Goal: Task Accomplishment & Management: Use online tool/utility

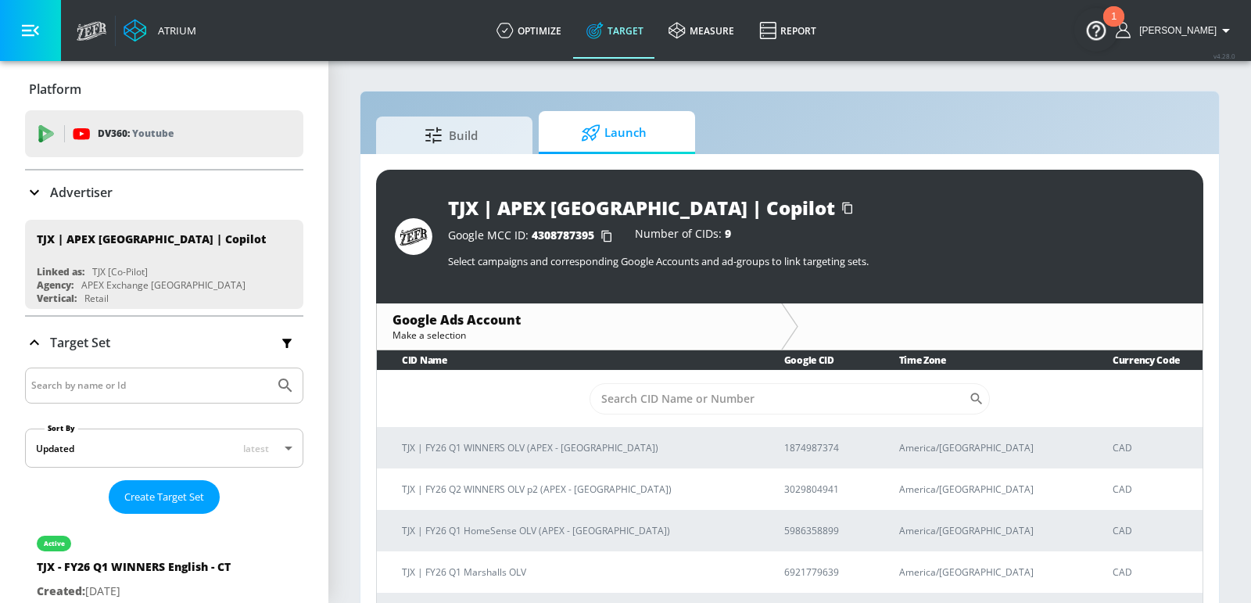
click at [132, 187] on div "Advertiser" at bounding box center [164, 192] width 278 height 19
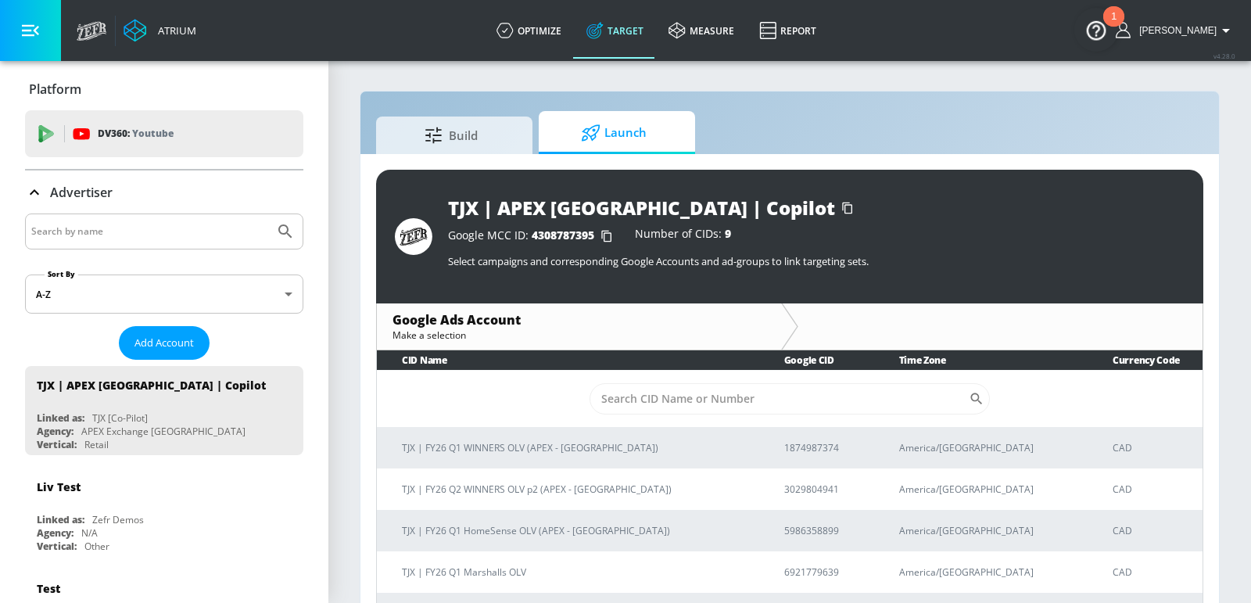
click at [129, 242] on div at bounding box center [164, 231] width 278 height 36
click at [135, 217] on div at bounding box center [164, 231] width 278 height 36
click at [138, 224] on input "Search by name" at bounding box center [149, 231] width 237 height 20
click at [144, 234] on input "Search by name" at bounding box center [149, 231] width 237 height 20
type input "new balance"
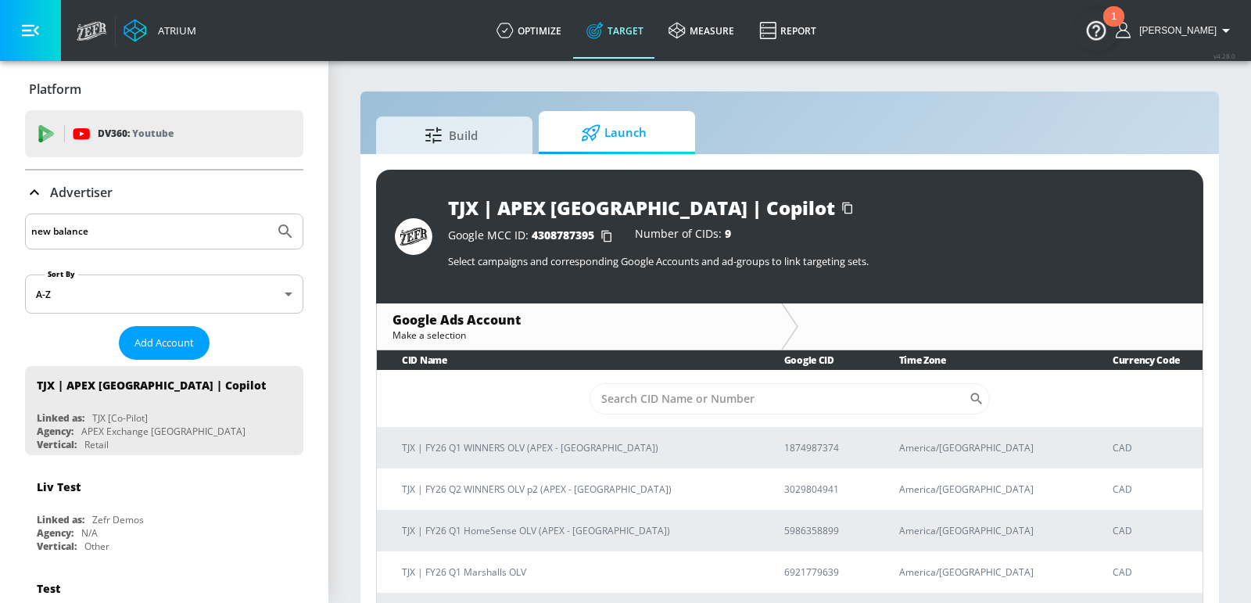
click at [268, 214] on button "Submit Search" at bounding box center [285, 231] width 34 height 34
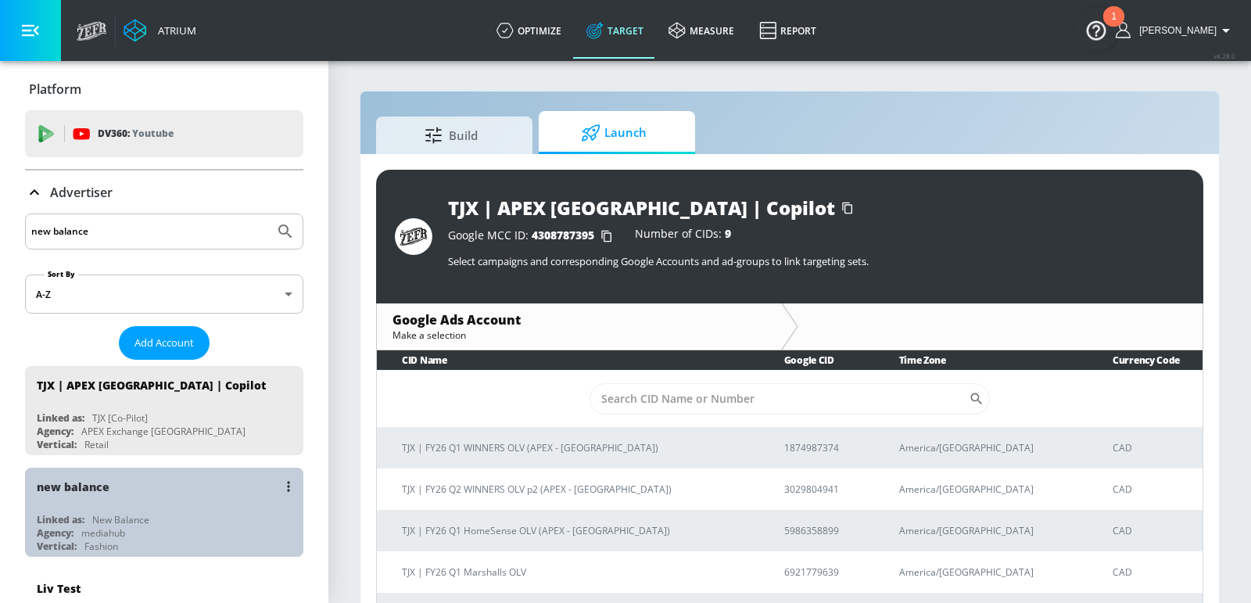
click at [167, 514] on div "Linked as: New Balance" at bounding box center [168, 519] width 263 height 13
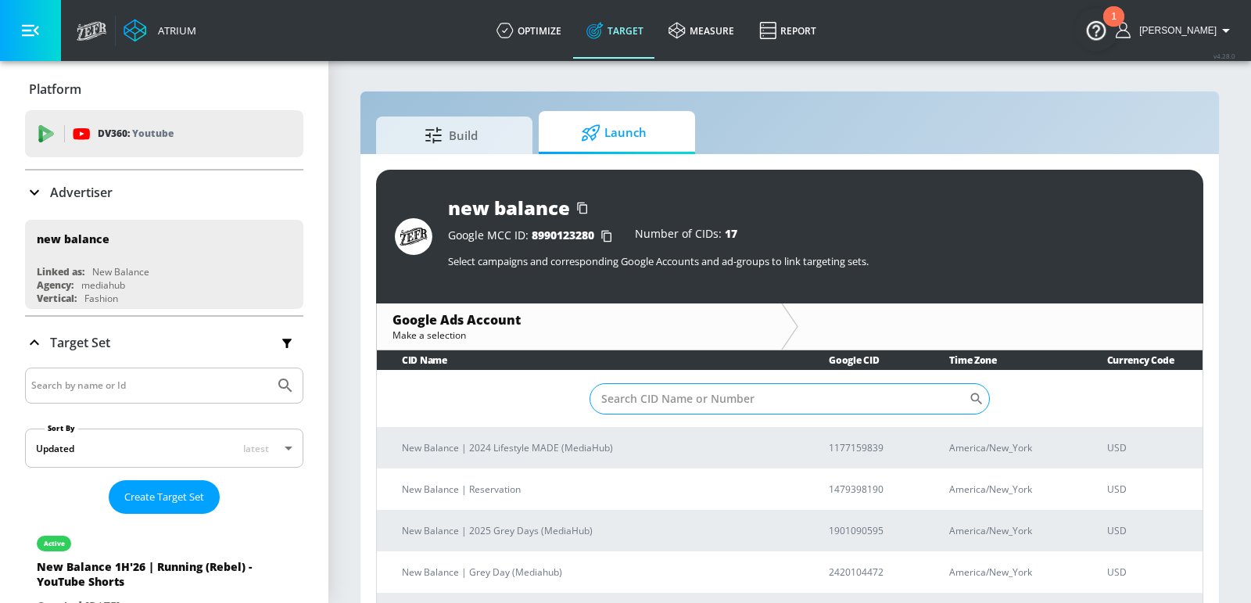
click at [694, 406] on input "Sort By" at bounding box center [778, 398] width 379 height 31
paste input "3677638894"
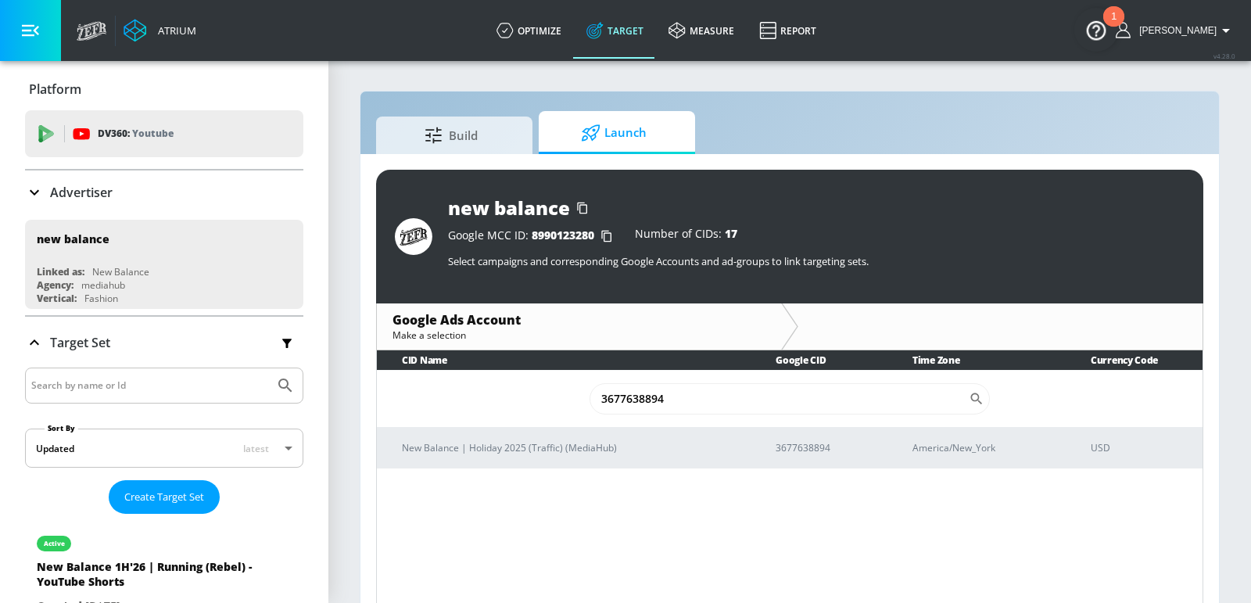
type input "3677638894"
click at [564, 440] on p "New Balance | Holiday 2025 (Traffic) (MediaHub)" at bounding box center [570, 447] width 336 height 16
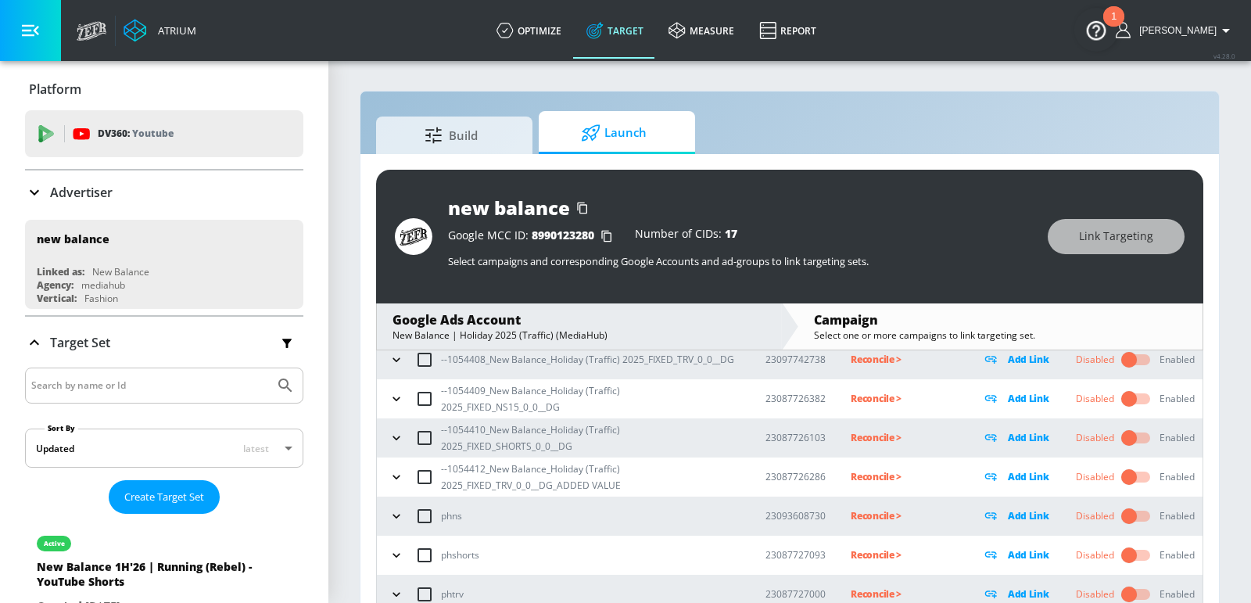
scroll to position [50, 0]
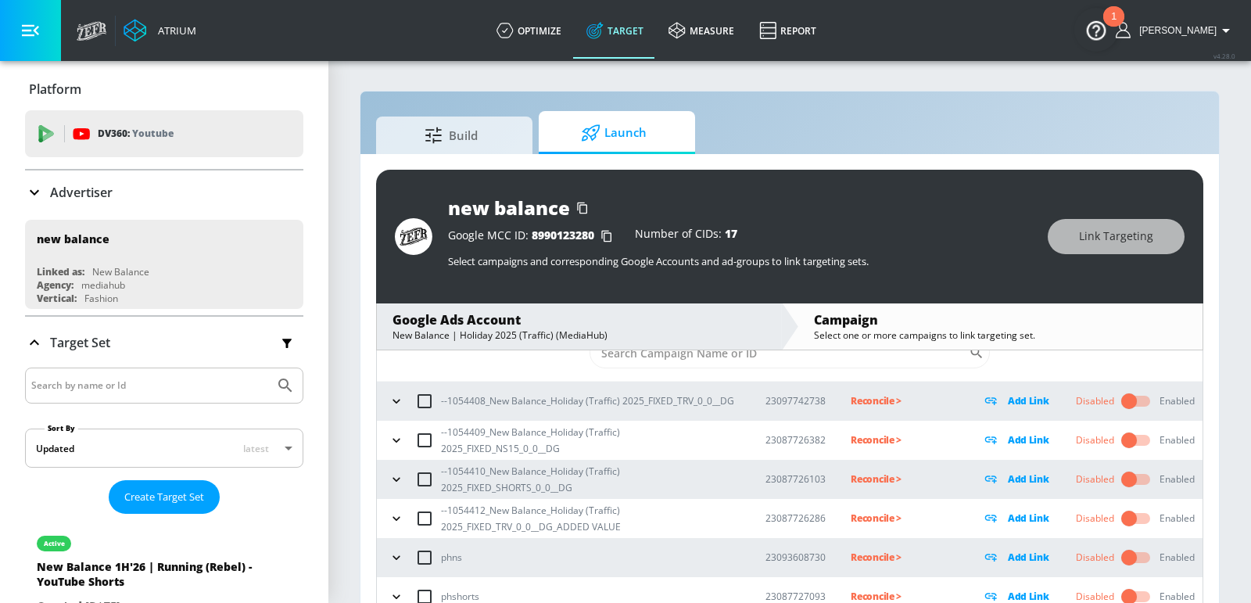
click at [397, 396] on icon "button" at bounding box center [397, 401] width 16 height 16
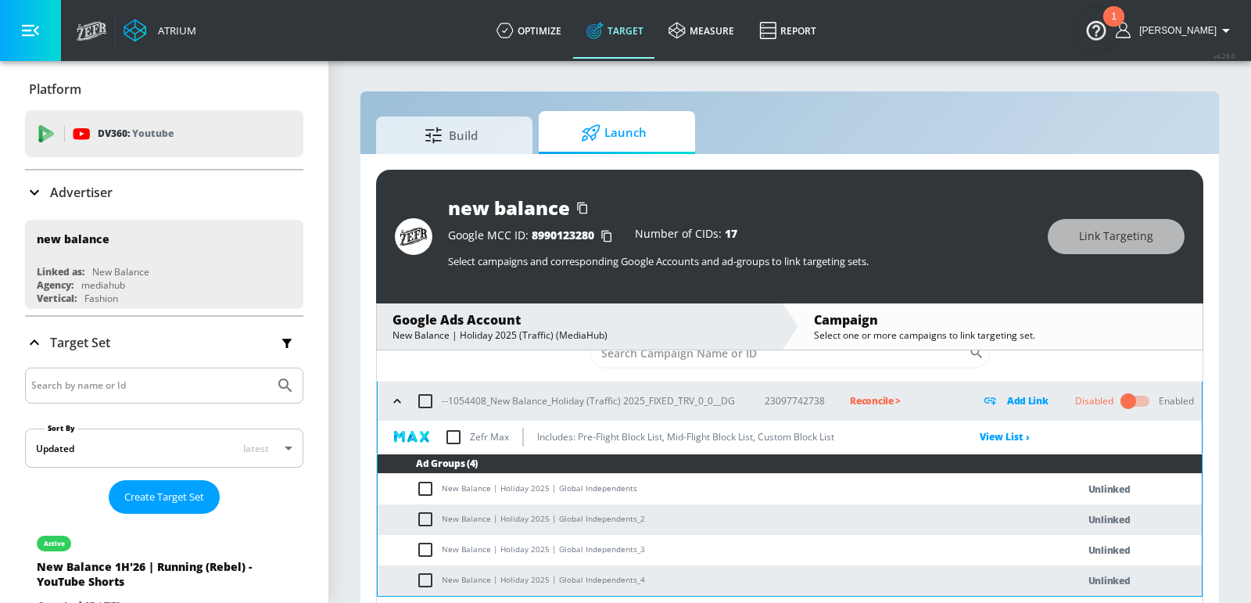
click at [487, 490] on td "New Balance | Holiday 2025 | Global Independents" at bounding box center [712, 489] width 668 height 30
copy td "New Balance | Holiday 2025 | Global Independents"
click at [422, 406] on input "checkbox" at bounding box center [425, 401] width 33 height 33
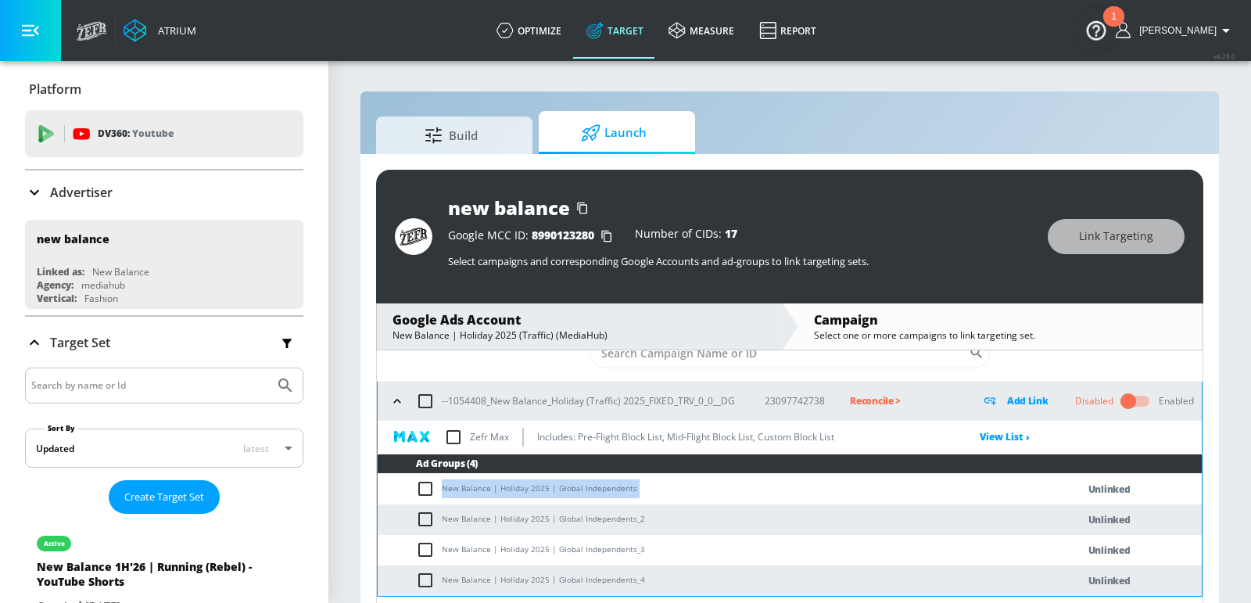
checkbox input "true"
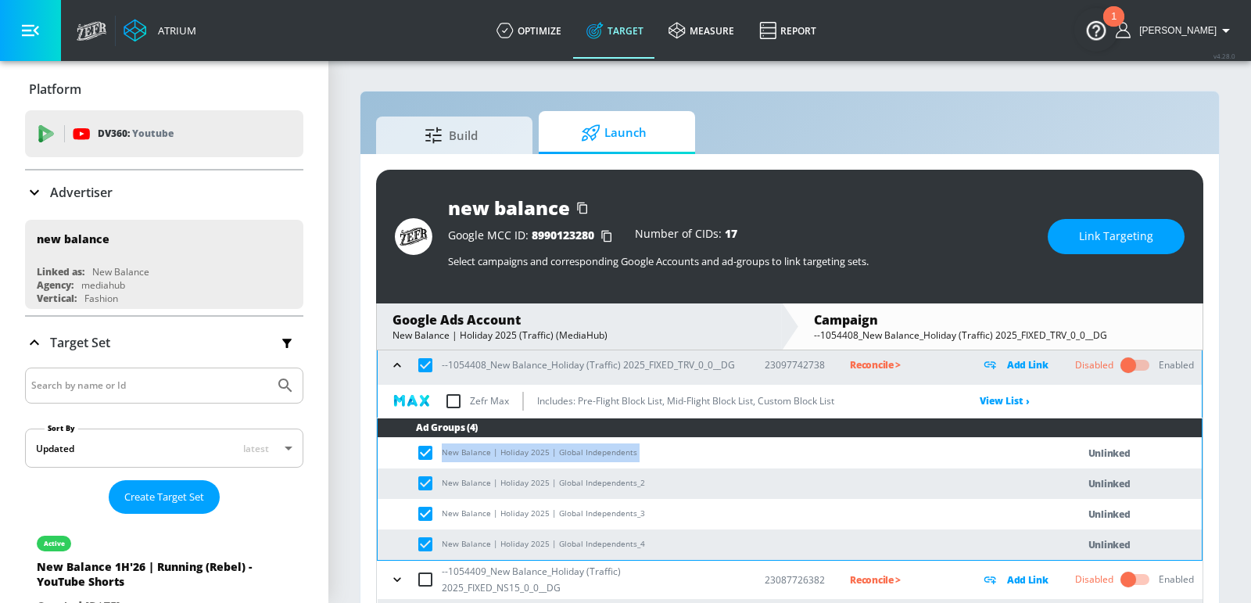
scroll to position [111, 0]
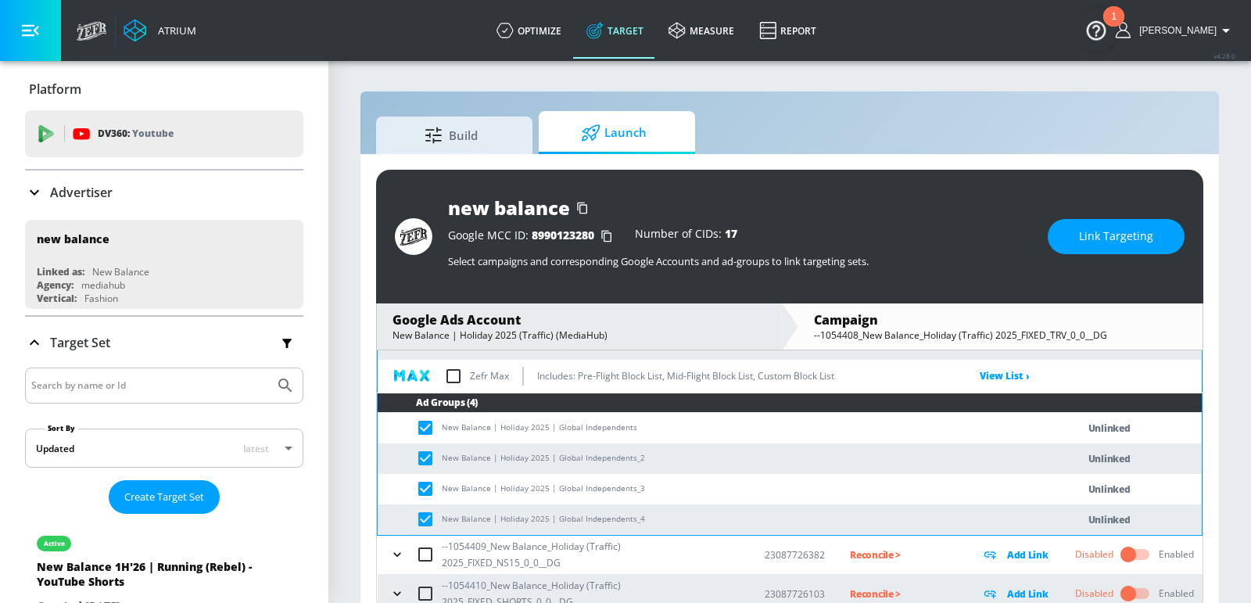
click at [1069, 243] on button "Link Targeting" at bounding box center [1115, 236] width 137 height 35
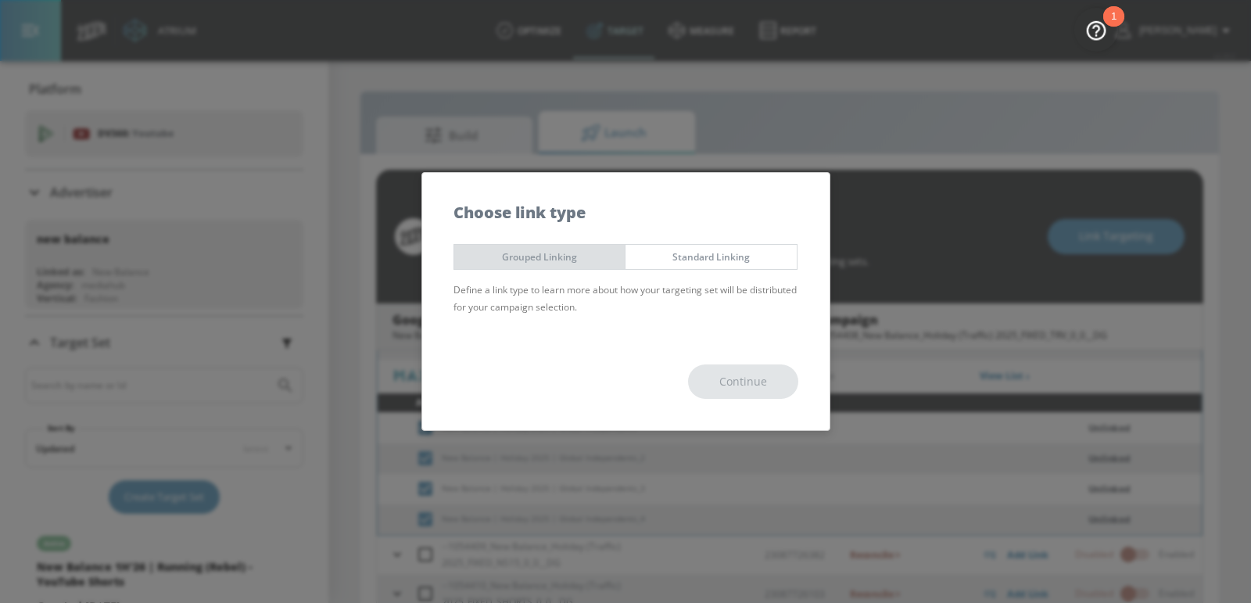
click at [589, 259] on span "Grouped Linking" at bounding box center [540, 257] width 148 height 16
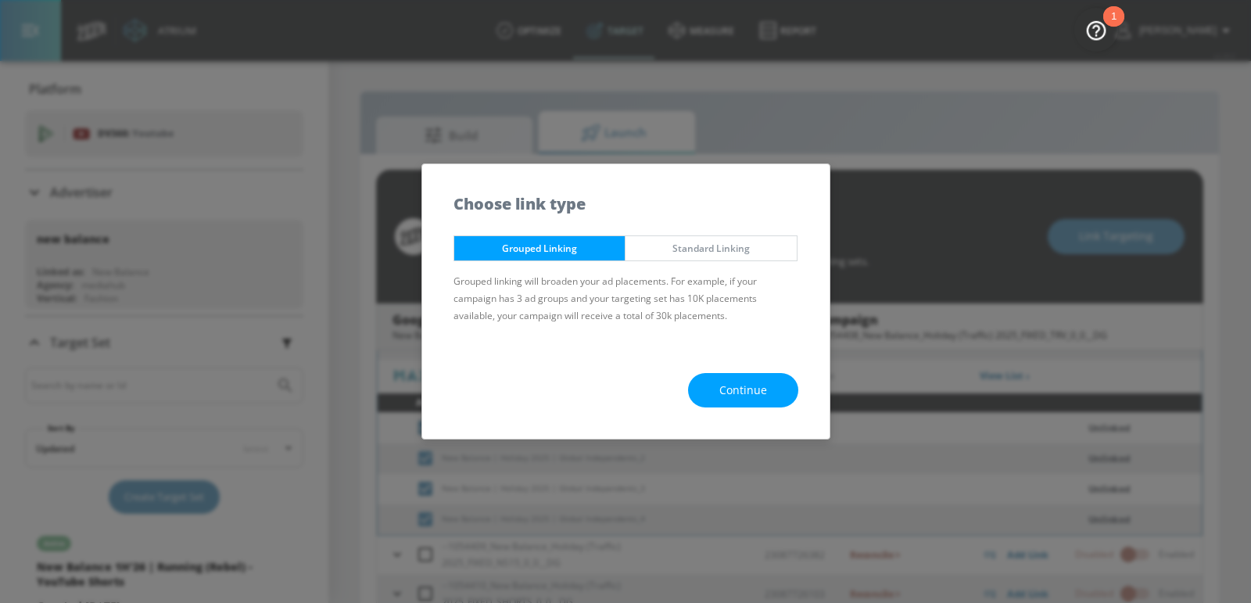
click at [736, 375] on button "Continue" at bounding box center [743, 390] width 110 height 35
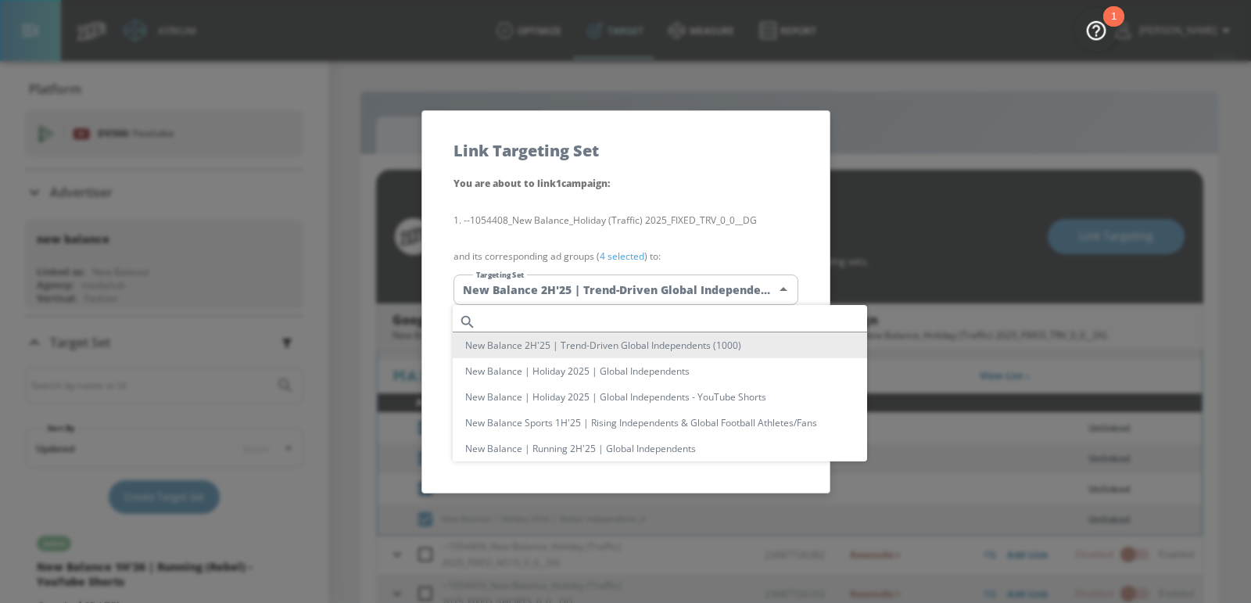
click at [649, 292] on body "Atrium optimize Target measure Report optimize Target measure Report v 4.28.0 […" at bounding box center [625, 312] width 1251 height 625
click at [652, 374] on li "New Balance | Holiday 2025 | Global Independents" at bounding box center [660, 371] width 414 height 26
type input "c3f888d4-cf4e-4599-8c81-b6b4a260f955"
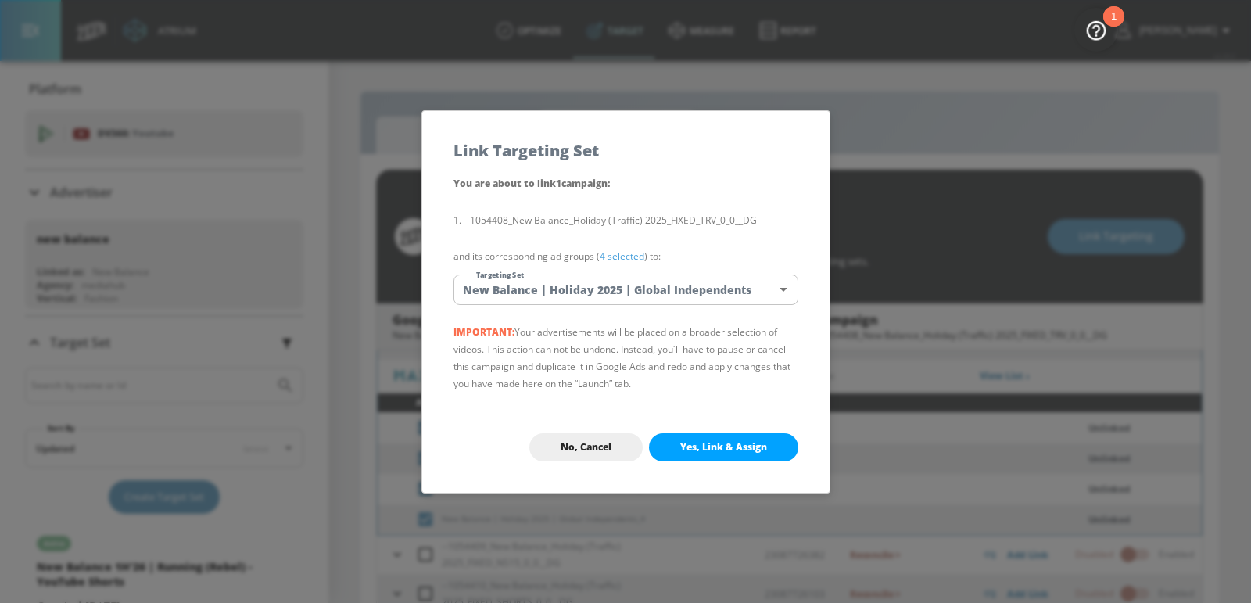
scroll to position [2417, 0]
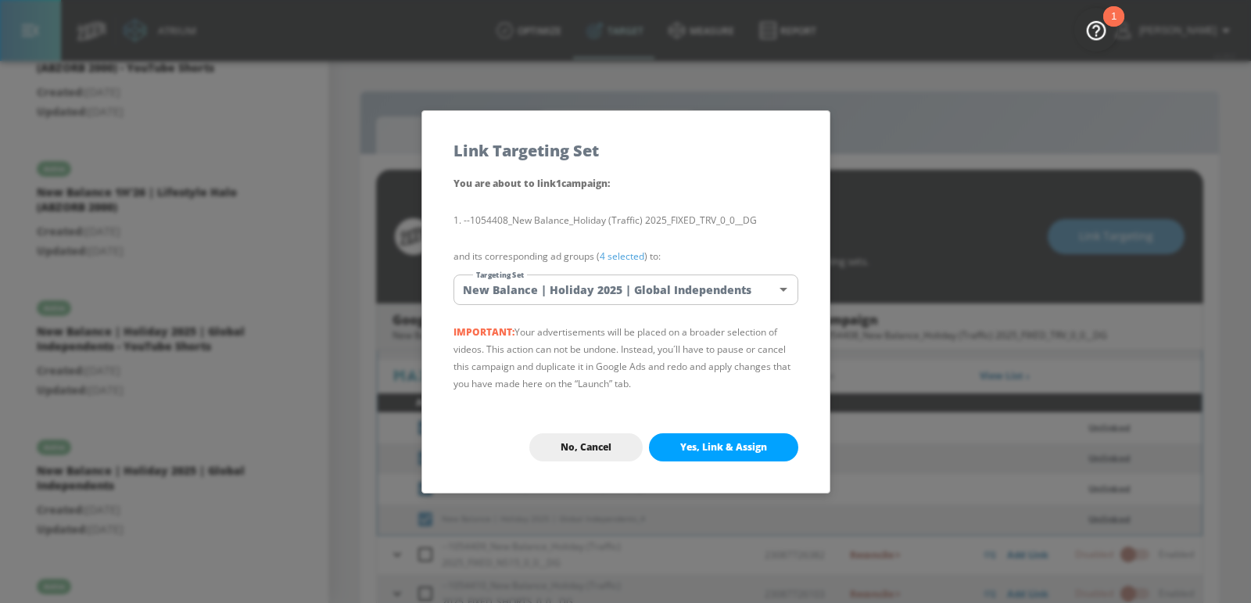
click at [689, 449] on span "Yes, Link & Assign" at bounding box center [723, 447] width 87 height 13
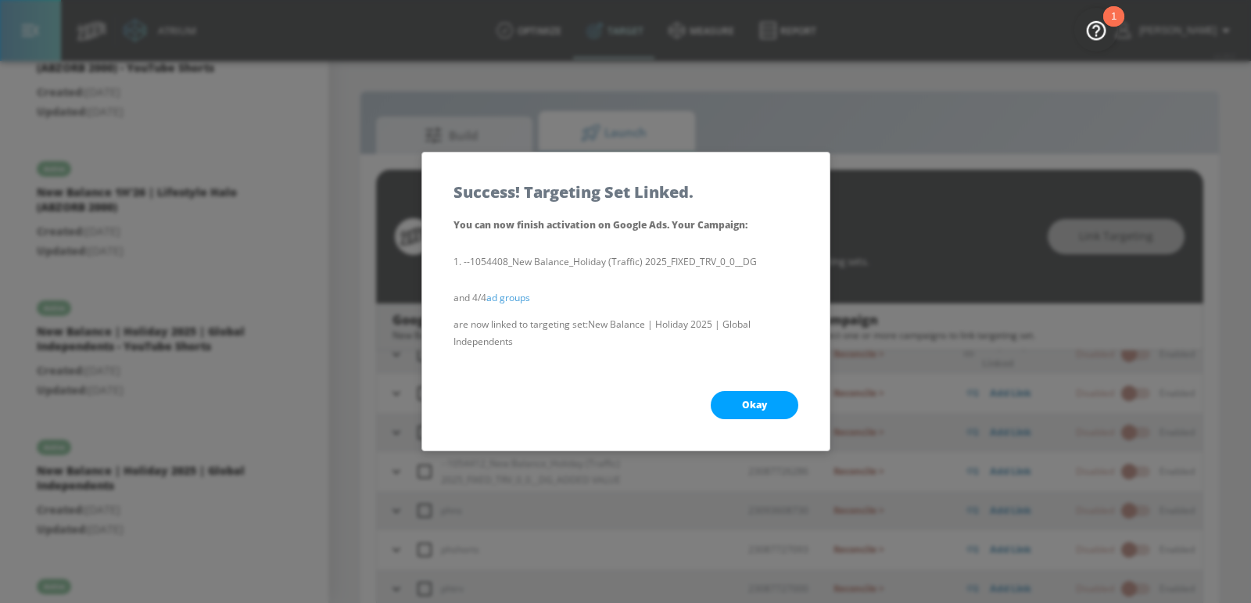
scroll to position [95, 0]
click at [704, 424] on div "Okay" at bounding box center [625, 405] width 407 height 91
click at [753, 408] on span "Okay" at bounding box center [754, 405] width 25 height 13
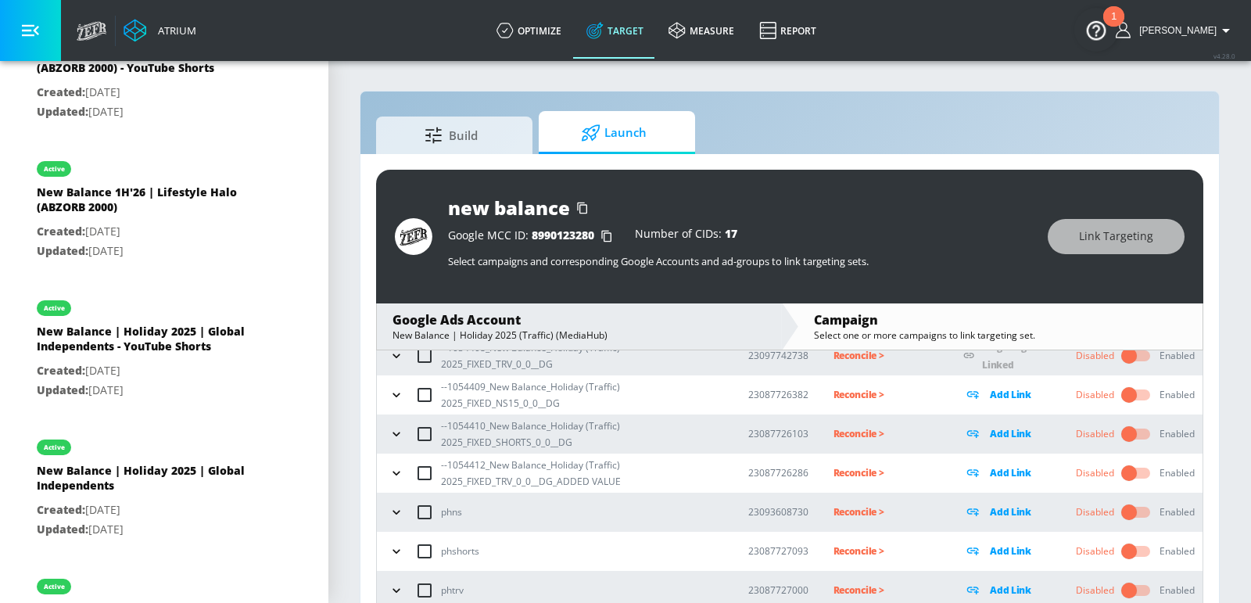
click at [392, 395] on icon "button" at bounding box center [397, 395] width 16 height 16
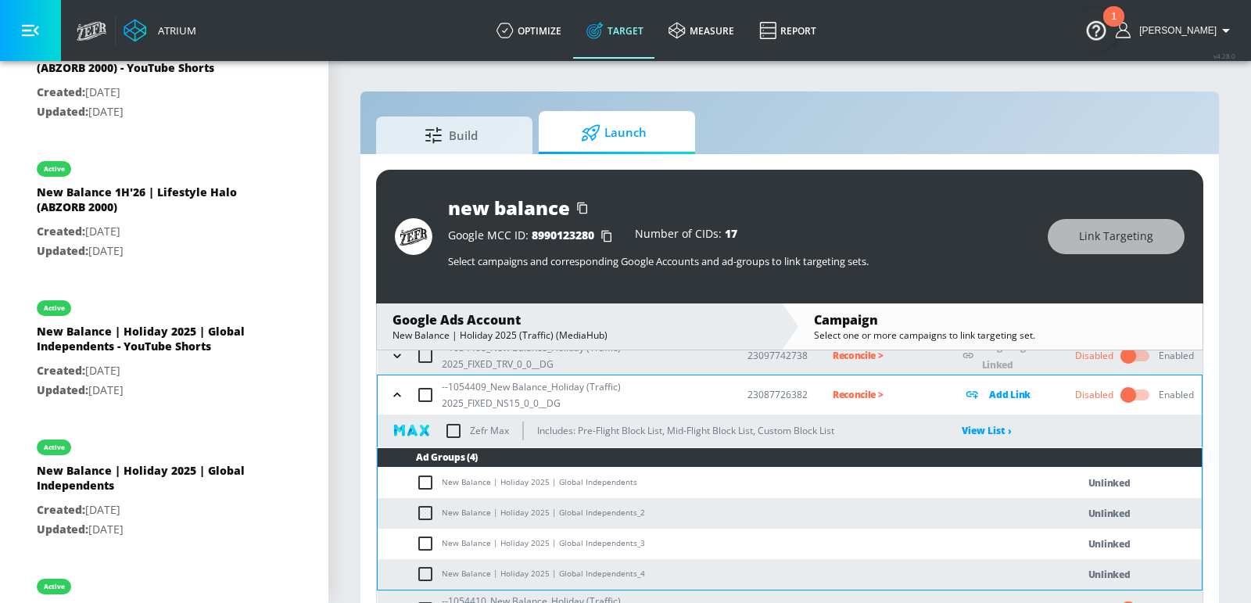
scroll to position [95, 0]
click at [425, 398] on input "checkbox" at bounding box center [425, 395] width 33 height 33
checkbox input "true"
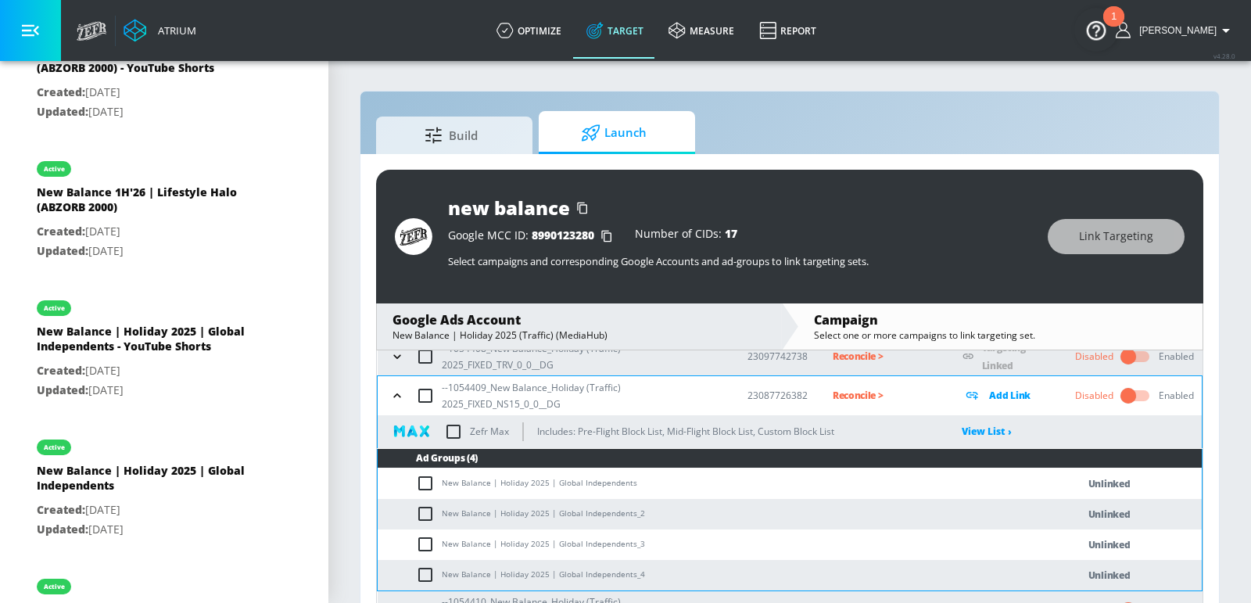
checkbox input "true"
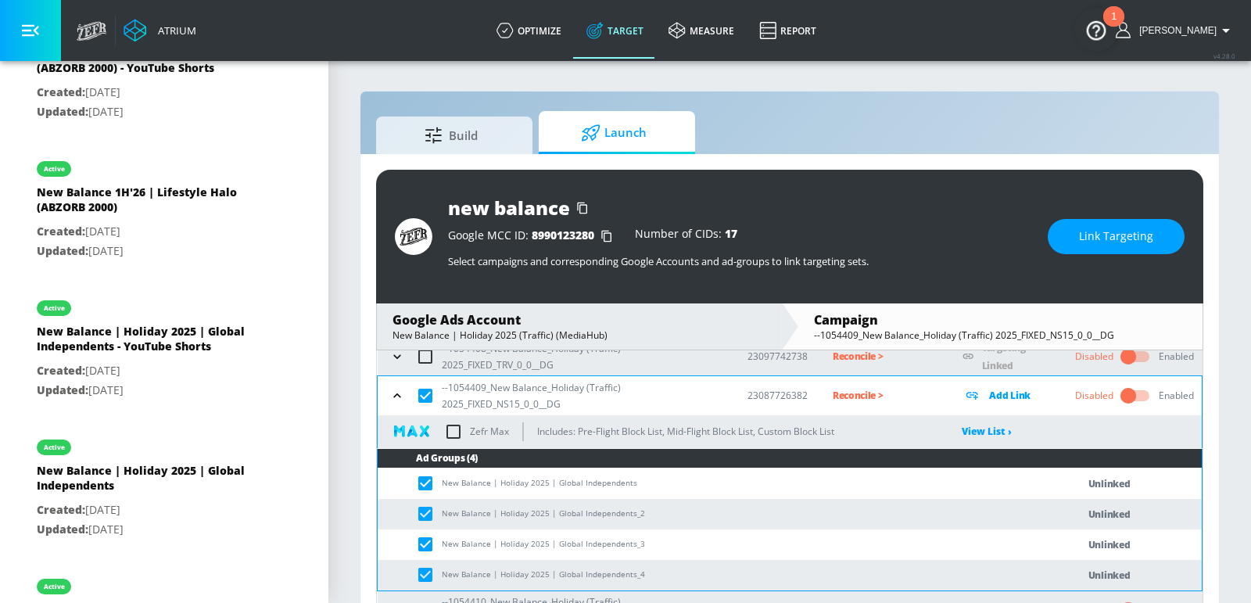
click at [1101, 233] on span "Link Targeting" at bounding box center [1116, 237] width 74 height 20
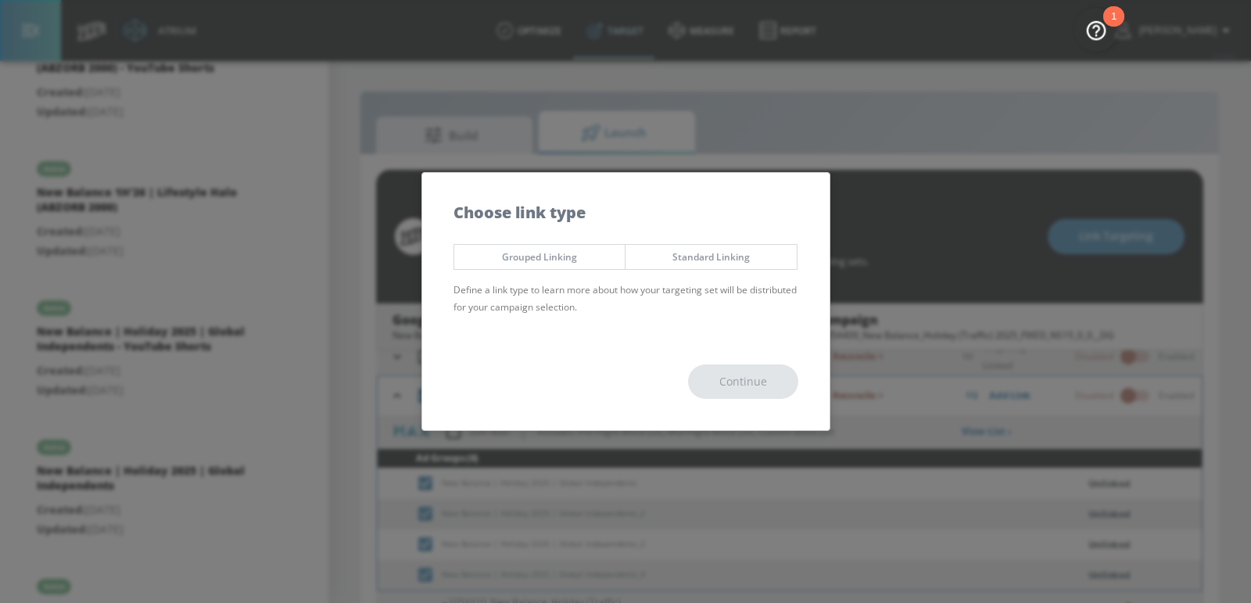
click at [571, 272] on div "Grouped Linking Standard Linking Define a link type to learn more about how you…" at bounding box center [625, 284] width 407 height 97
click at [571, 256] on span "Grouped Linking" at bounding box center [540, 257] width 148 height 16
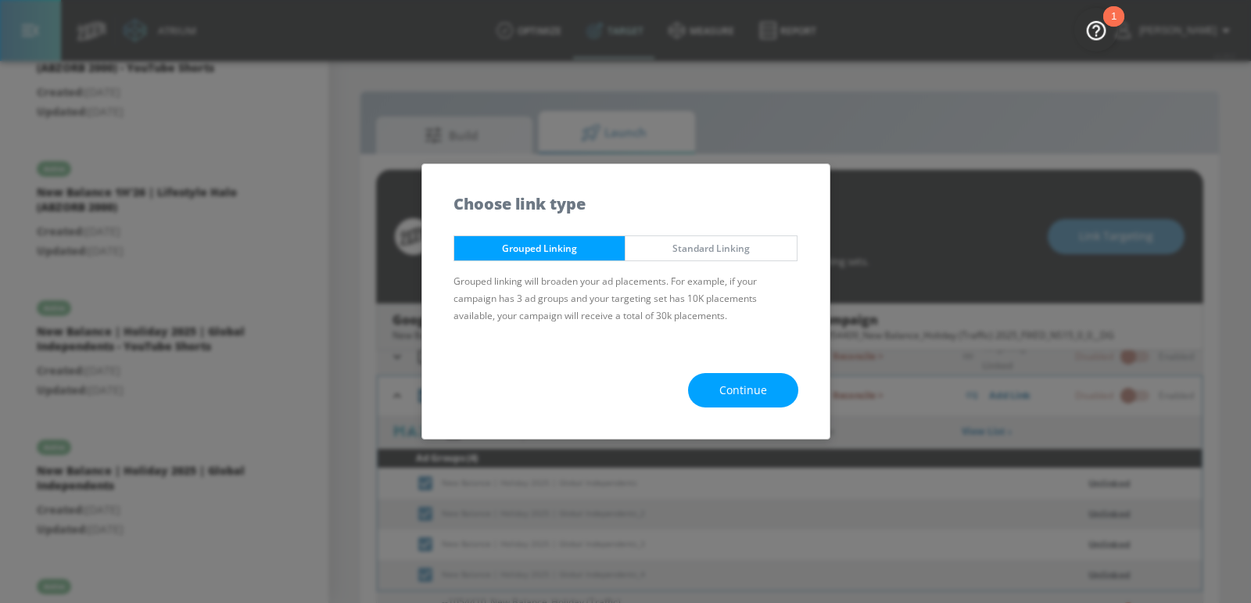
click at [724, 378] on button "Continue" at bounding box center [743, 390] width 110 height 35
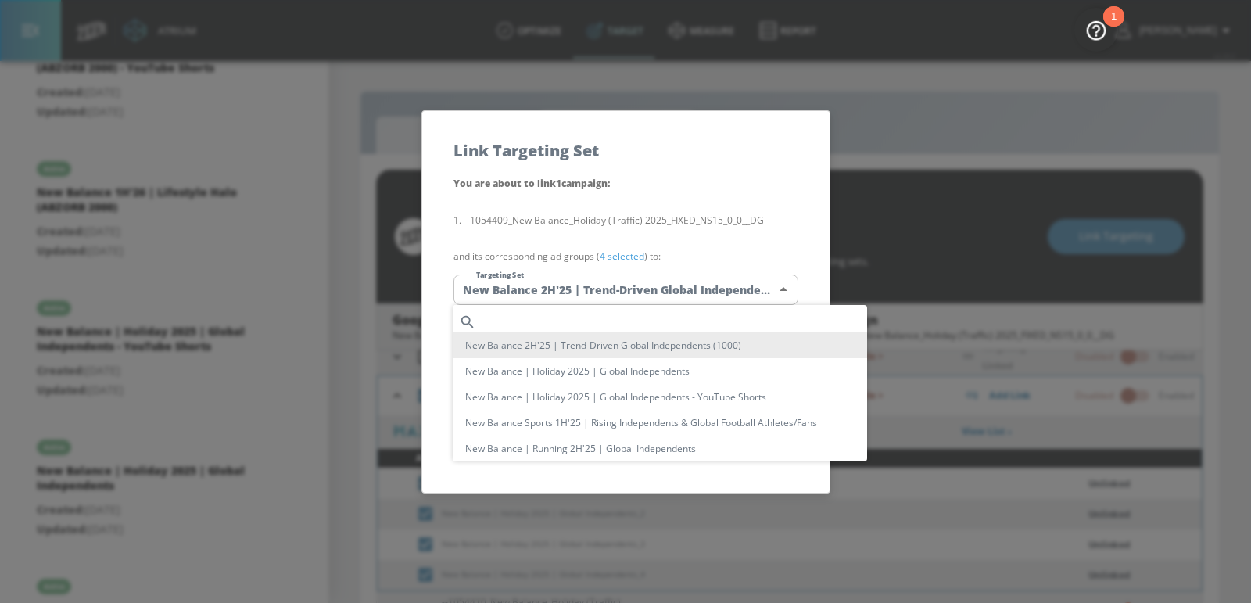
click at [661, 284] on body "Atrium optimize Target measure Report optimize Target measure Report v 4.28.0 […" at bounding box center [625, 312] width 1251 height 625
click at [643, 376] on li "New Balance | Holiday 2025 | Global Independents" at bounding box center [660, 371] width 414 height 26
type input "c3f888d4-cf4e-4599-8c81-b6b4a260f955"
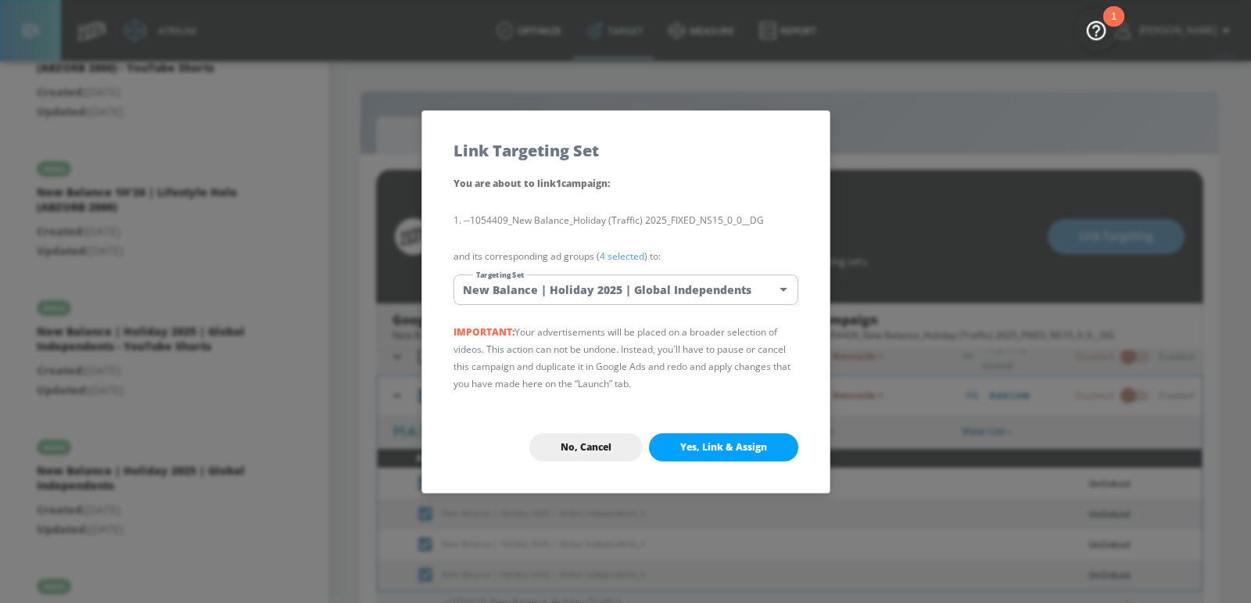
click at [685, 437] on button "Yes, Link & Assign" at bounding box center [723, 447] width 149 height 28
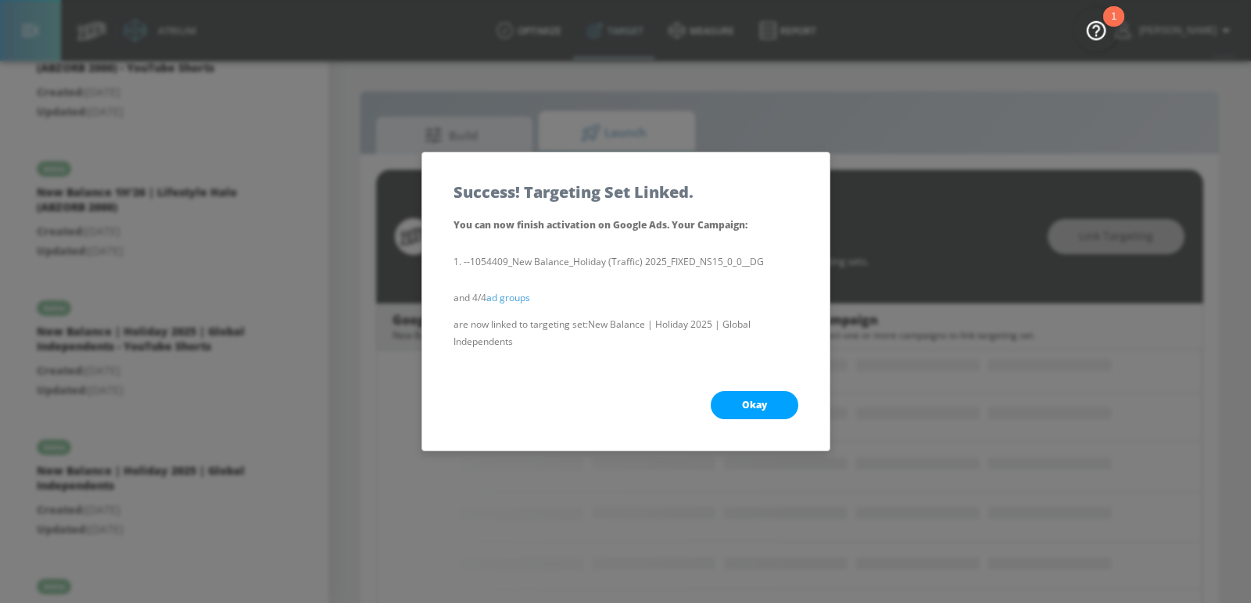
click at [726, 430] on div "Okay" at bounding box center [625, 405] width 407 height 91
click at [739, 417] on button "Okay" at bounding box center [755, 405] width 88 height 28
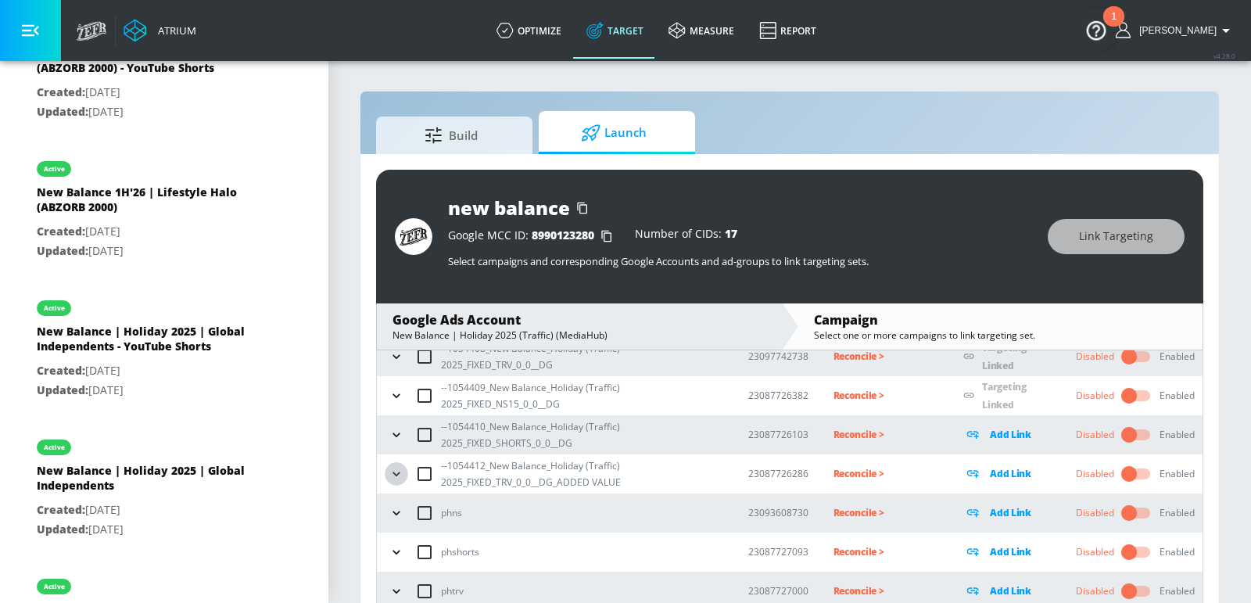
click at [397, 480] on button "button" at bounding box center [396, 473] width 23 height 23
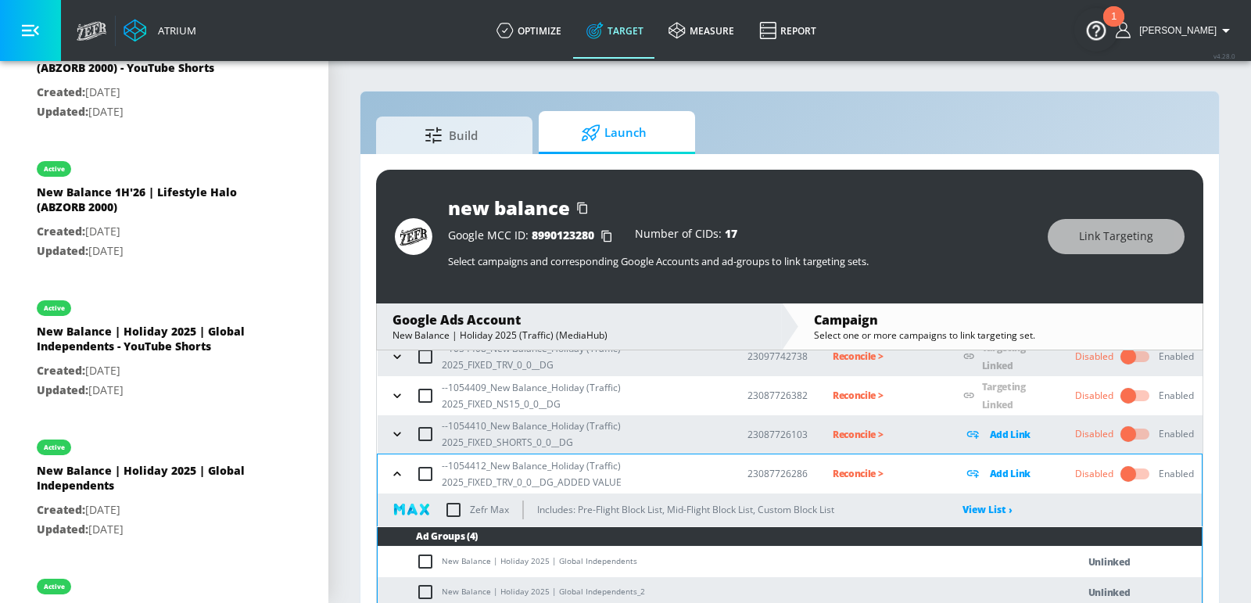
click at [428, 483] on input "checkbox" at bounding box center [425, 473] width 33 height 33
checkbox input "true"
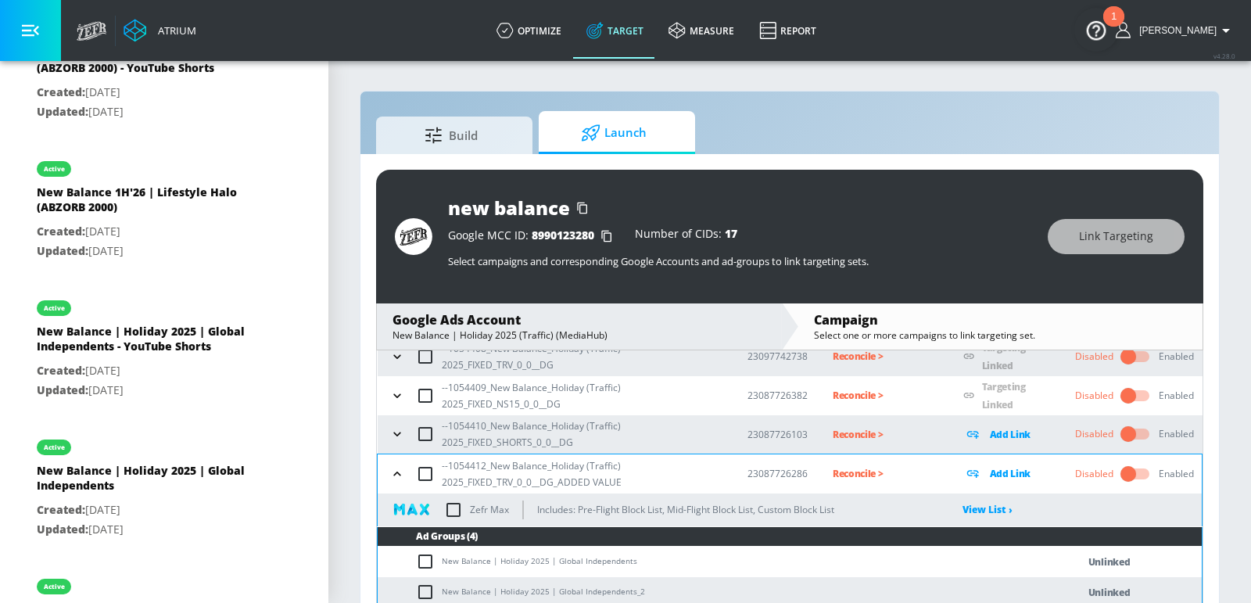
checkbox input "true"
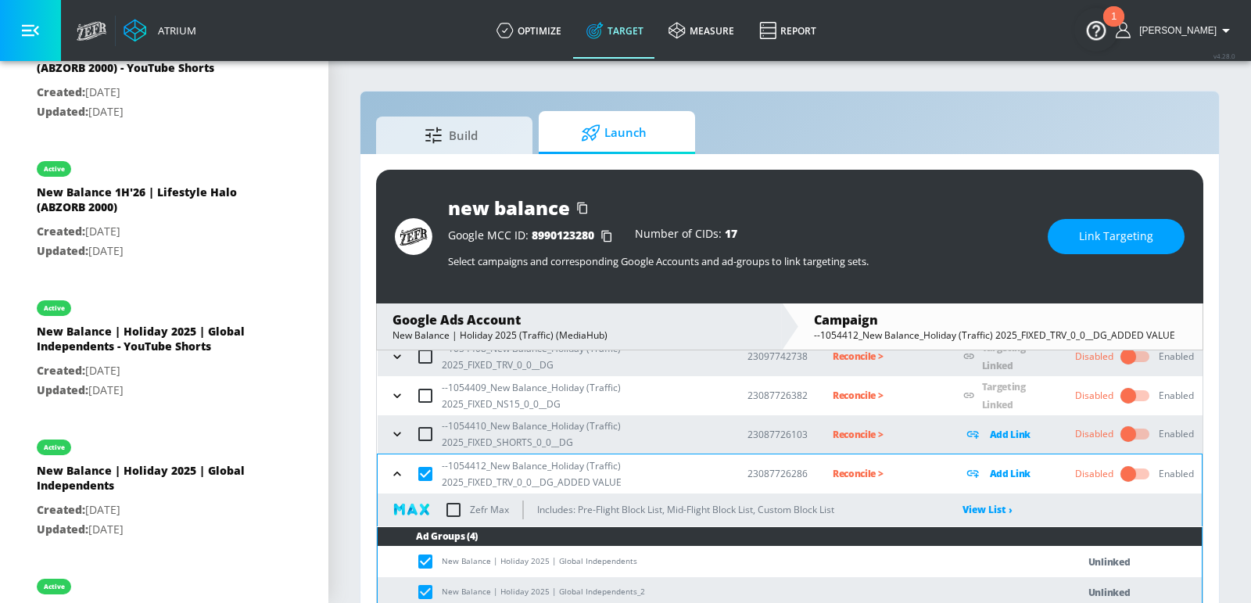
click at [1101, 220] on button "Link Targeting" at bounding box center [1115, 236] width 137 height 35
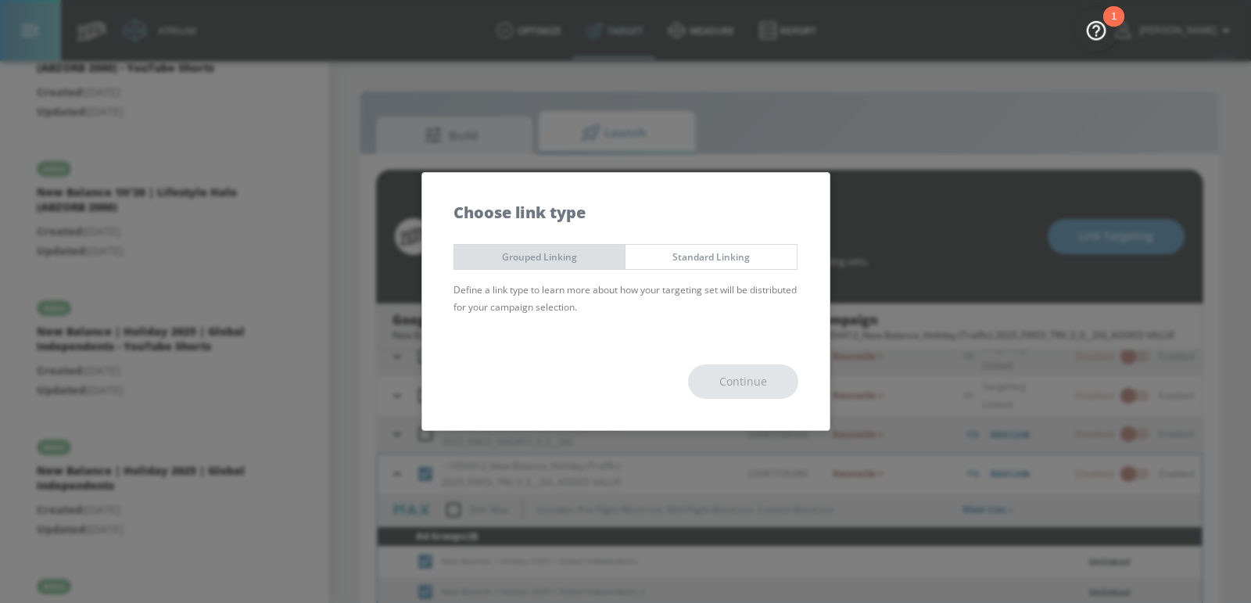
click at [569, 257] on span "Grouped Linking" at bounding box center [540, 257] width 148 height 16
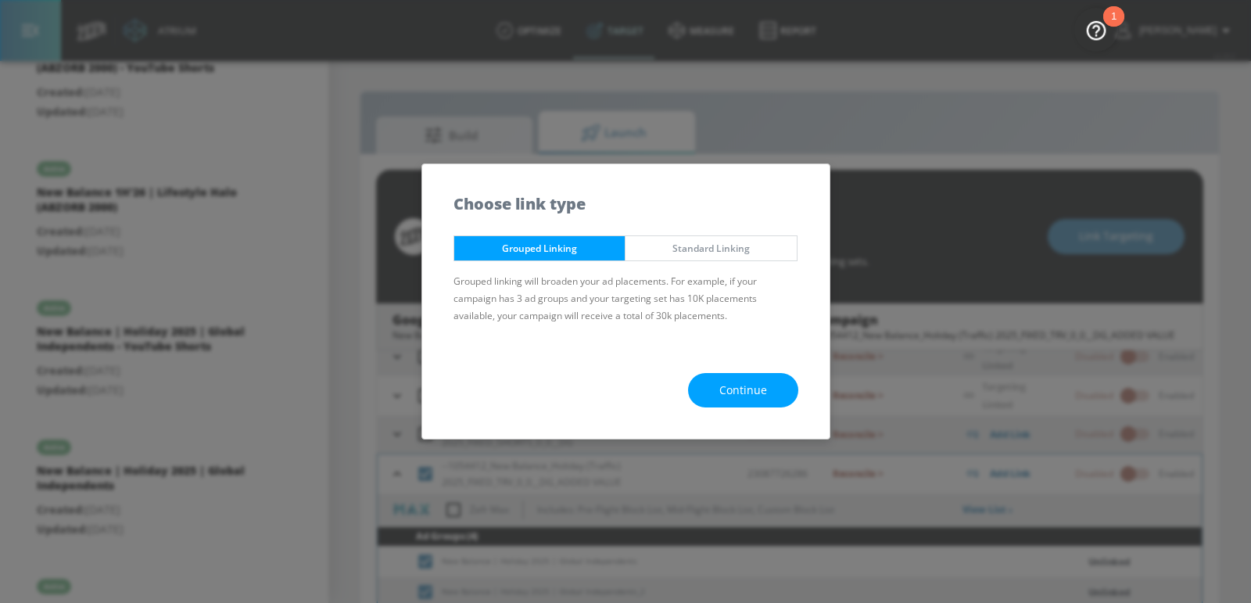
click at [743, 370] on div "Continue" at bounding box center [625, 391] width 407 height 98
click at [743, 376] on button "Continue" at bounding box center [743, 390] width 110 height 35
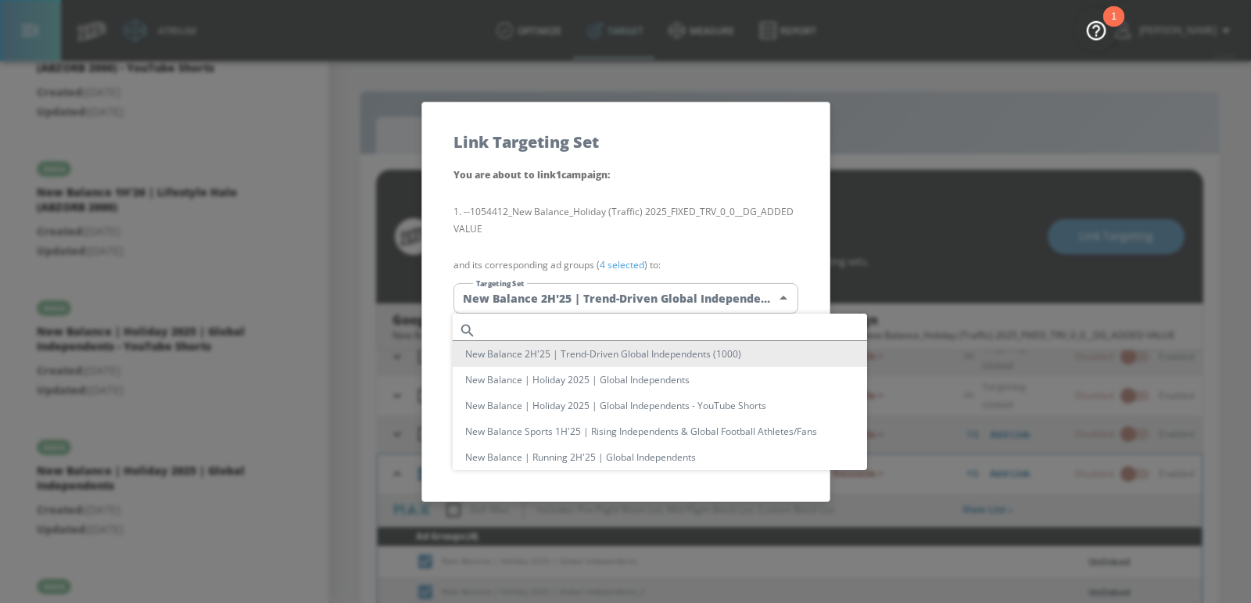
click at [694, 300] on body "Atrium optimize Target measure Report optimize Target measure Report v 4.28.0 […" at bounding box center [625, 312] width 1251 height 625
click at [666, 385] on li "New Balance | Holiday 2025 | Global Independents" at bounding box center [660, 380] width 414 height 26
type input "c3f888d4-cf4e-4599-8c81-b6b4a260f955"
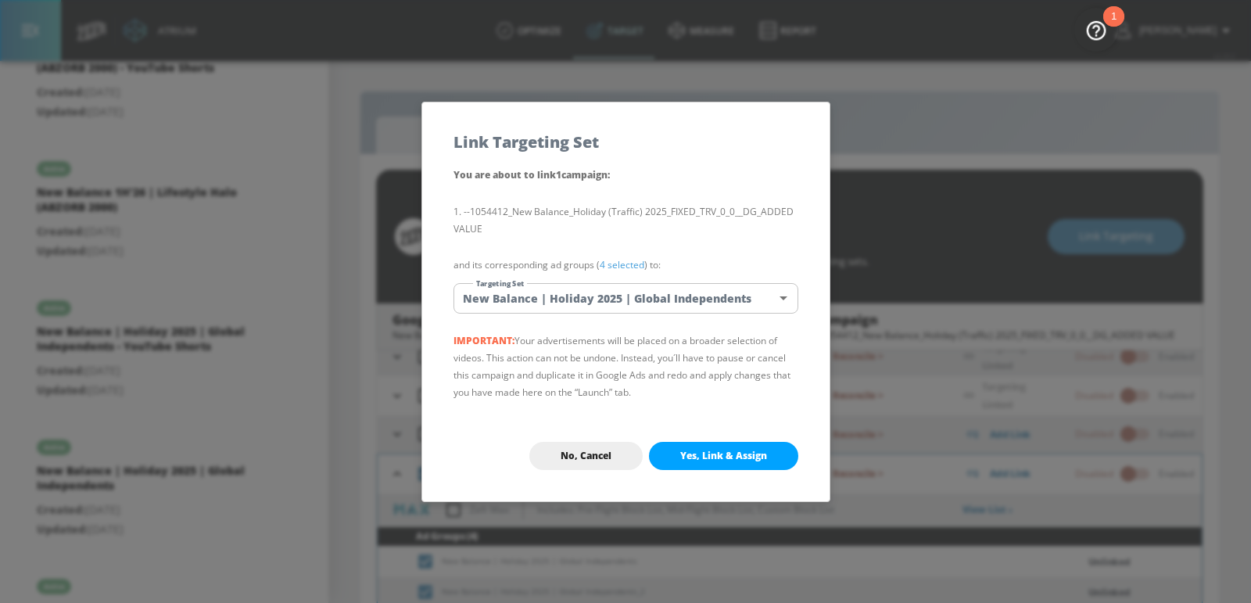
scroll to position [235, 0]
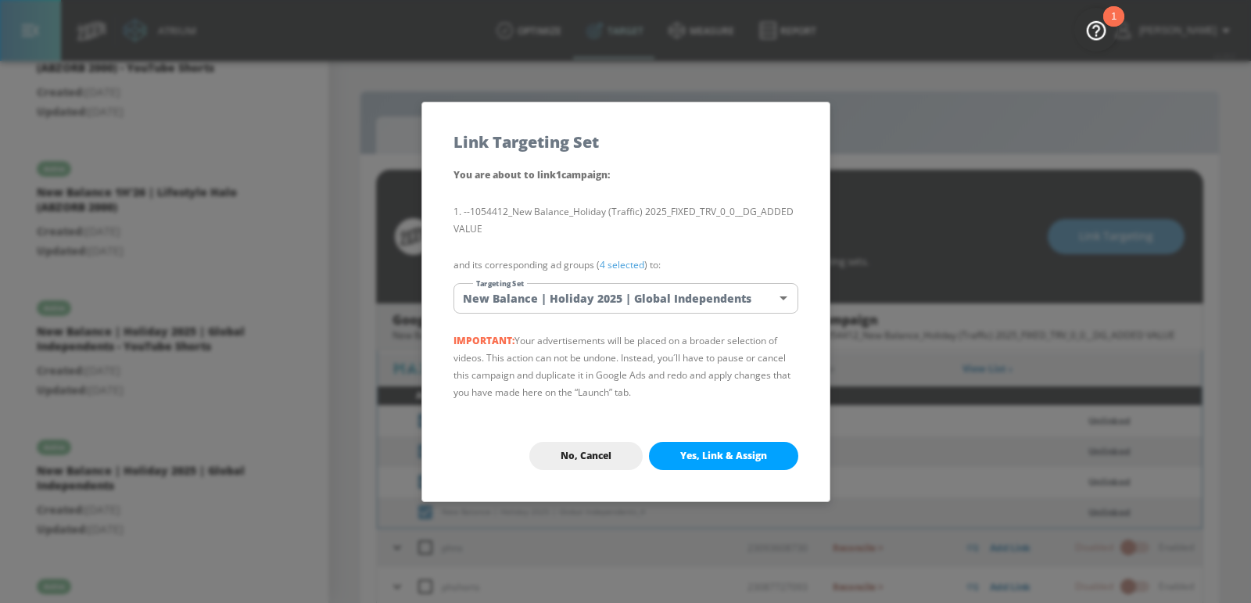
click at [739, 450] on span "Yes, Link & Assign" at bounding box center [723, 455] width 87 height 13
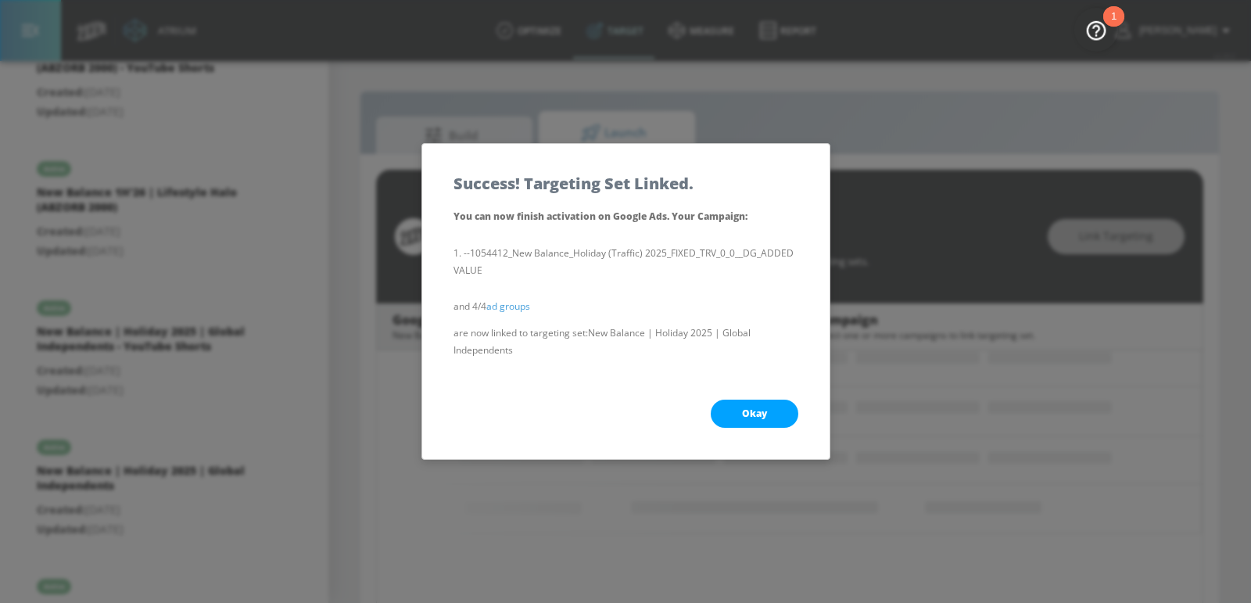
scroll to position [199, 0]
click at [752, 419] on span "Okay" at bounding box center [754, 413] width 25 height 13
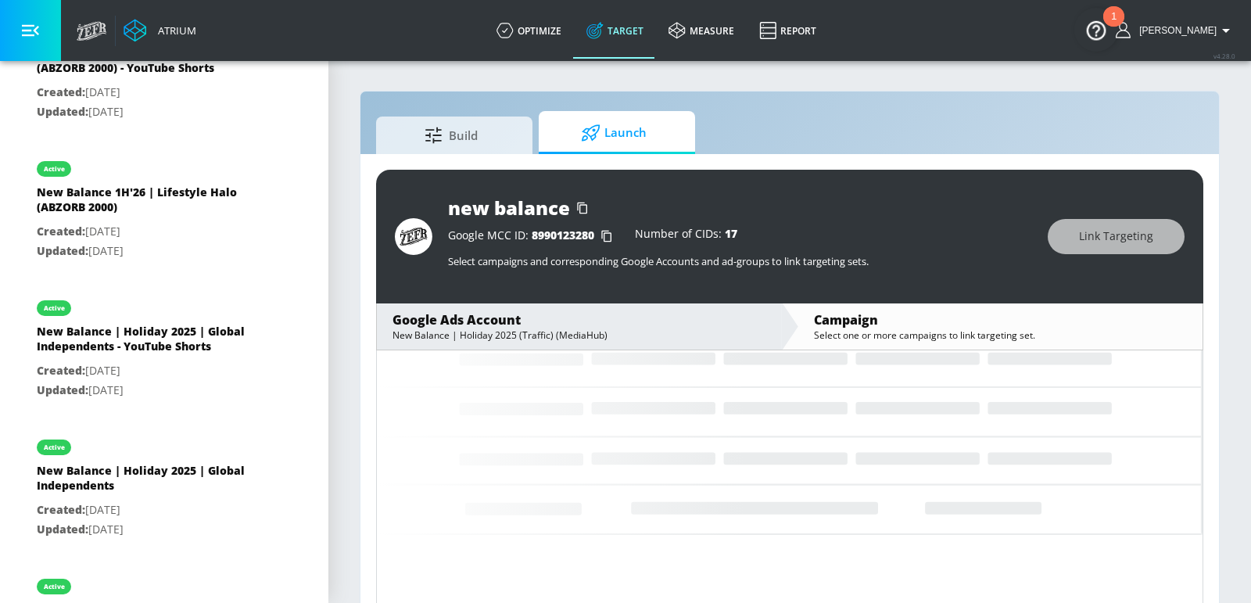
scroll to position [95, 0]
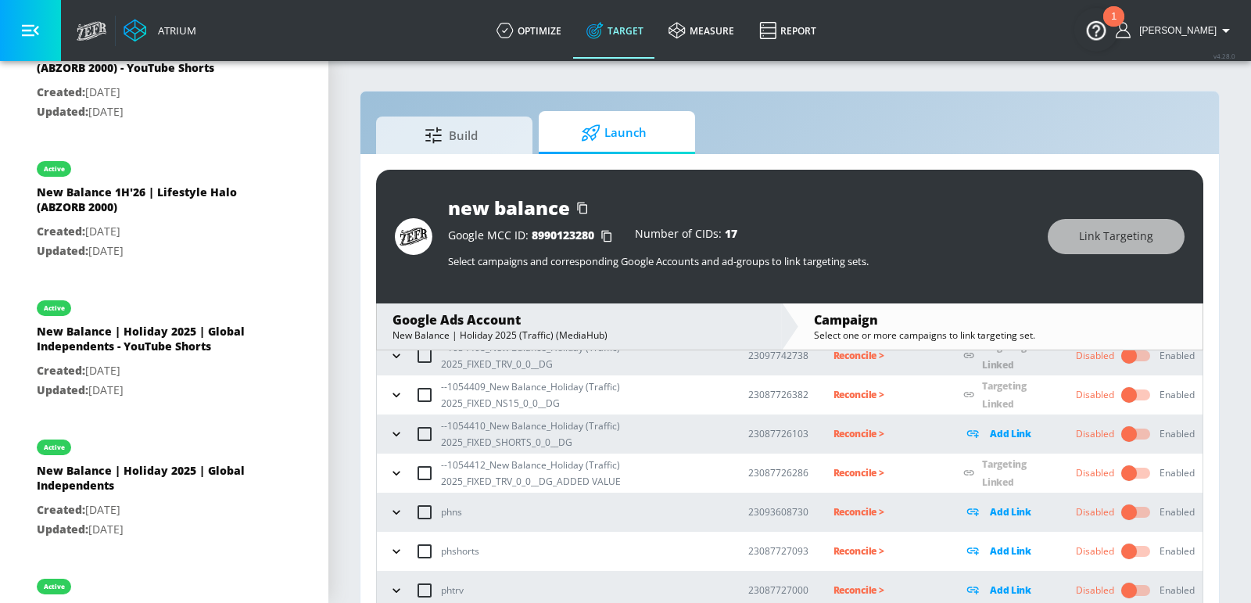
click at [396, 430] on icon "button" at bounding box center [397, 434] width 16 height 16
